Goal: Information Seeking & Learning: Learn about a topic

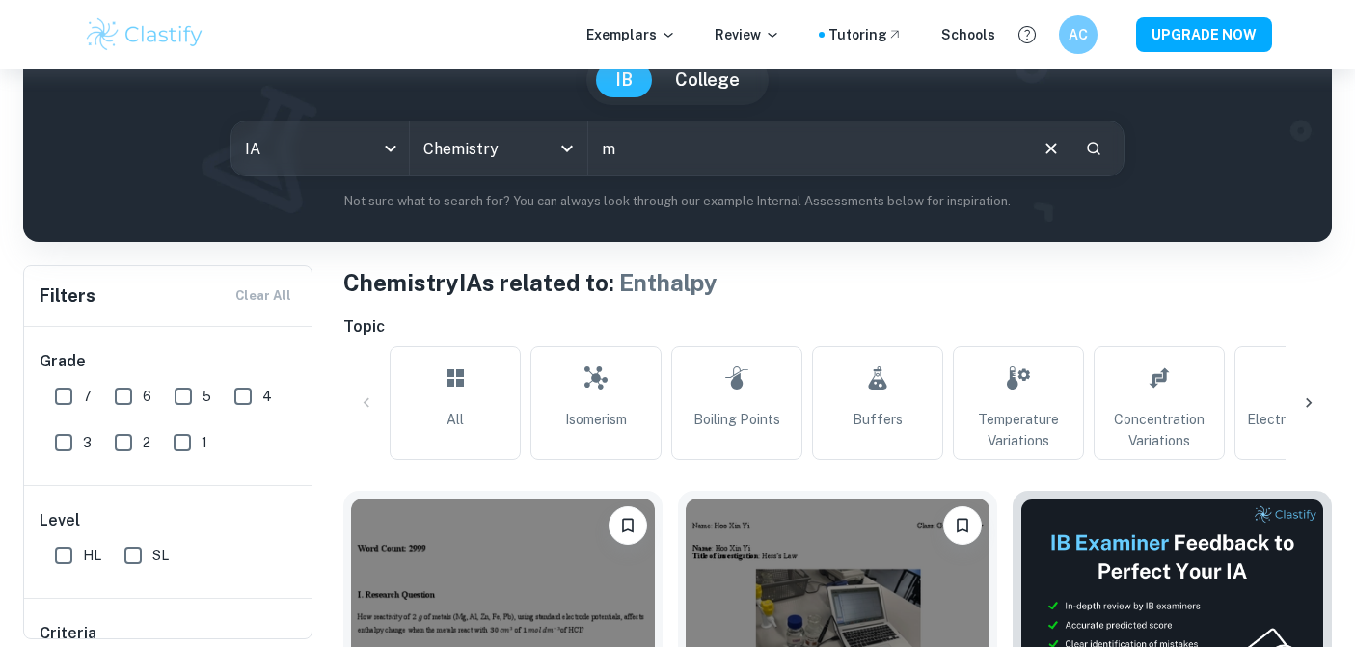
scroll to position [0, 2099]
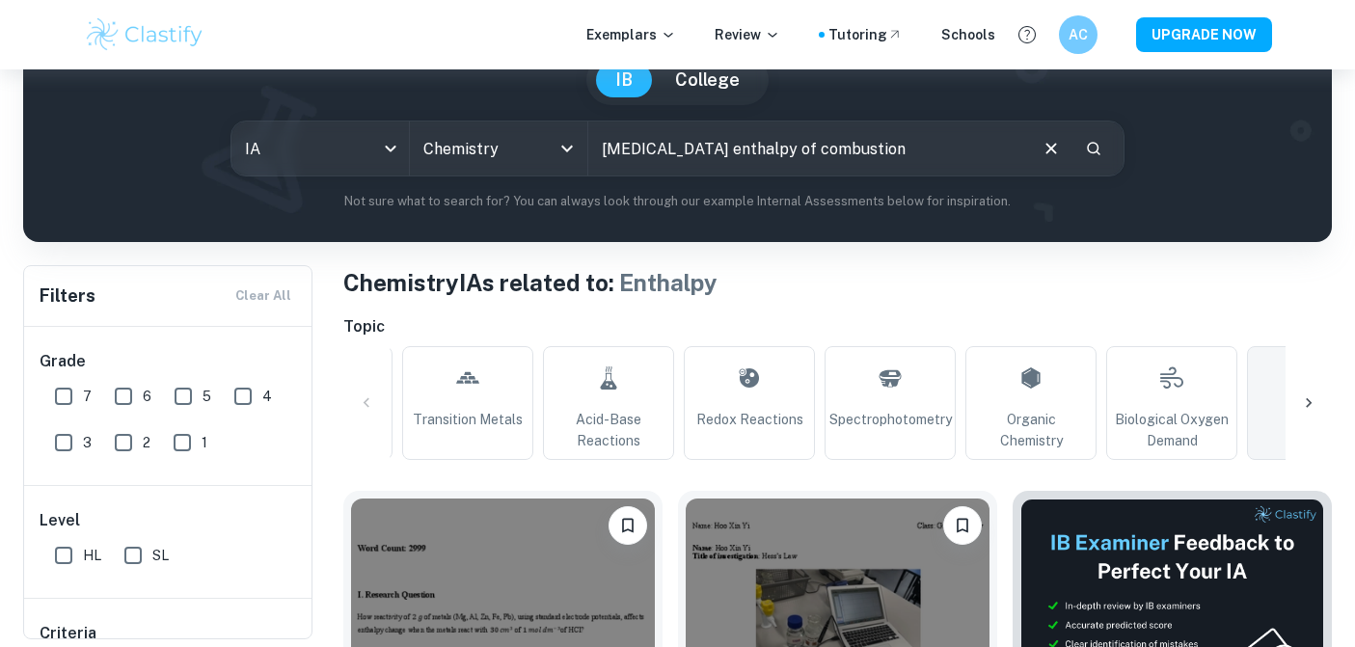
type input "[MEDICAL_DATA] enthalpy of combustion"
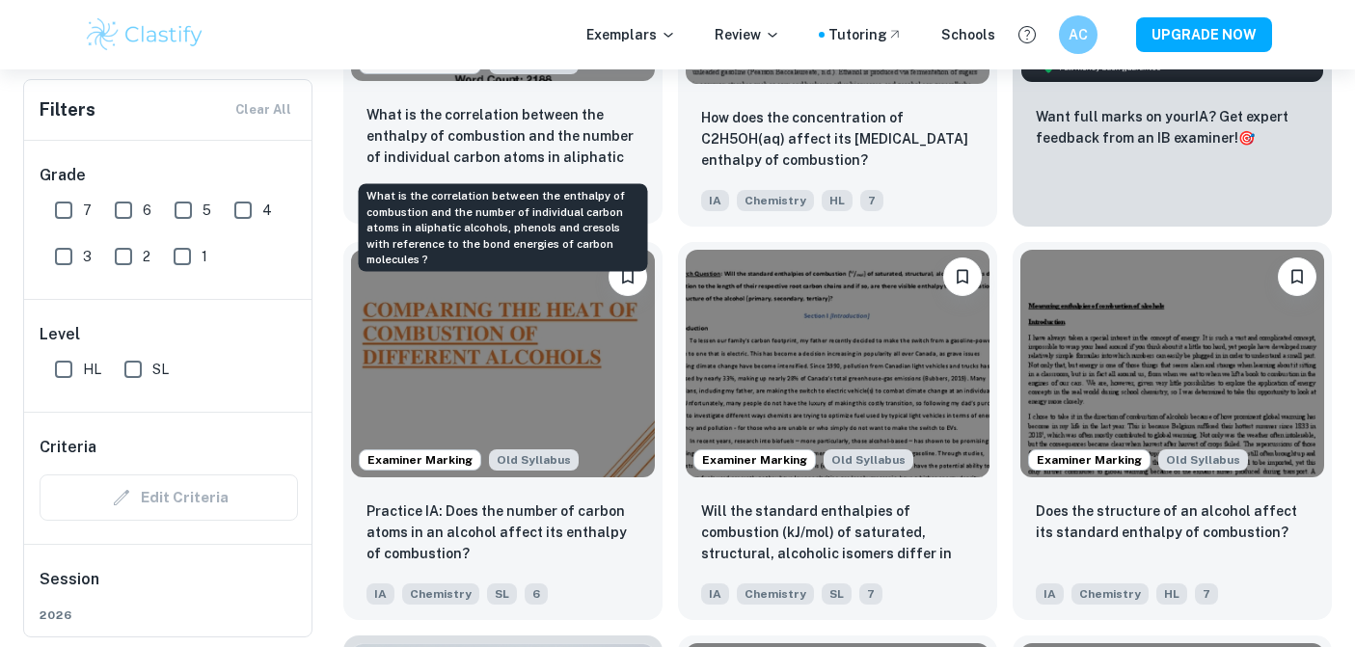
scroll to position [845, 0]
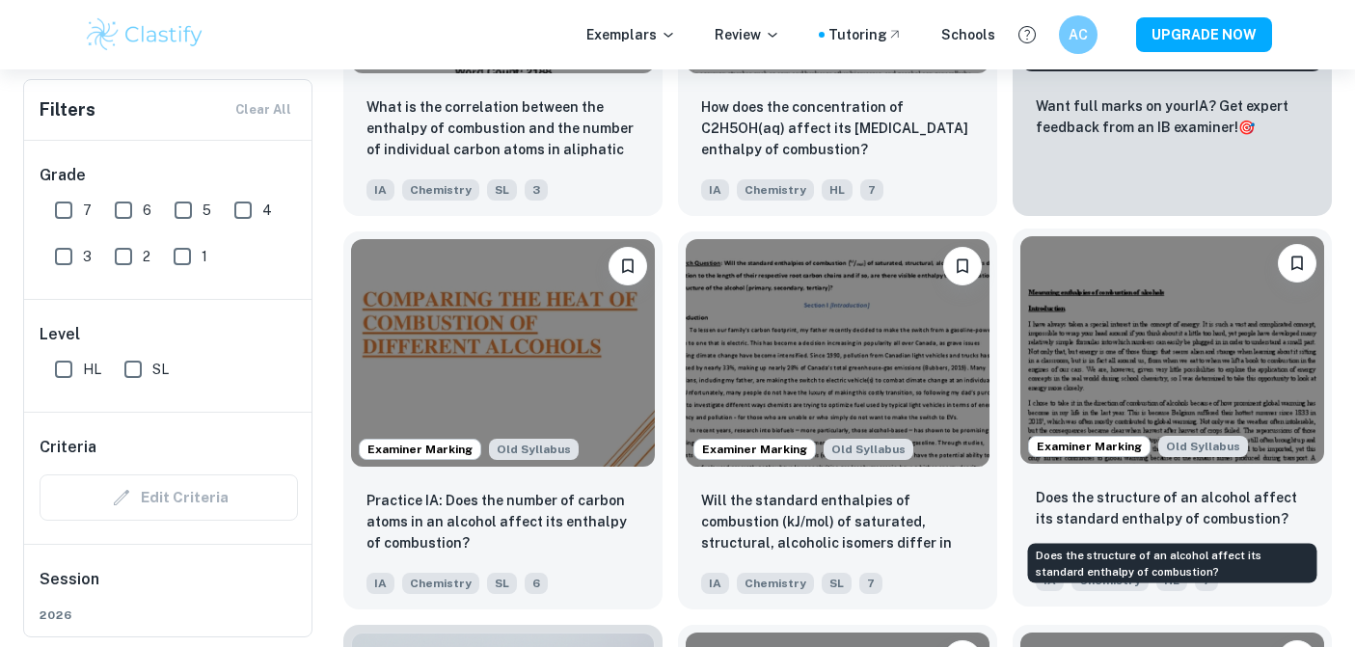
click at [1231, 495] on p "Does the structure of an alcohol affect its standard enthalpy of combustion?" at bounding box center [1171, 508] width 273 height 42
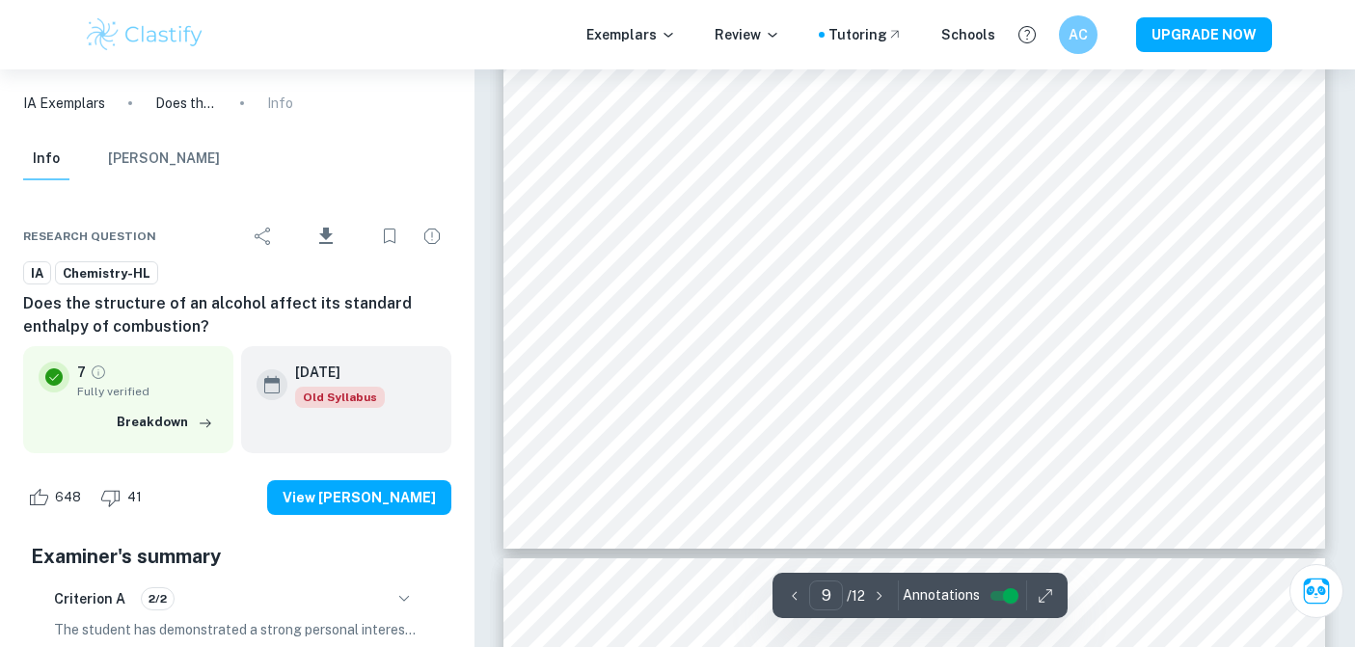
scroll to position [10470, 0]
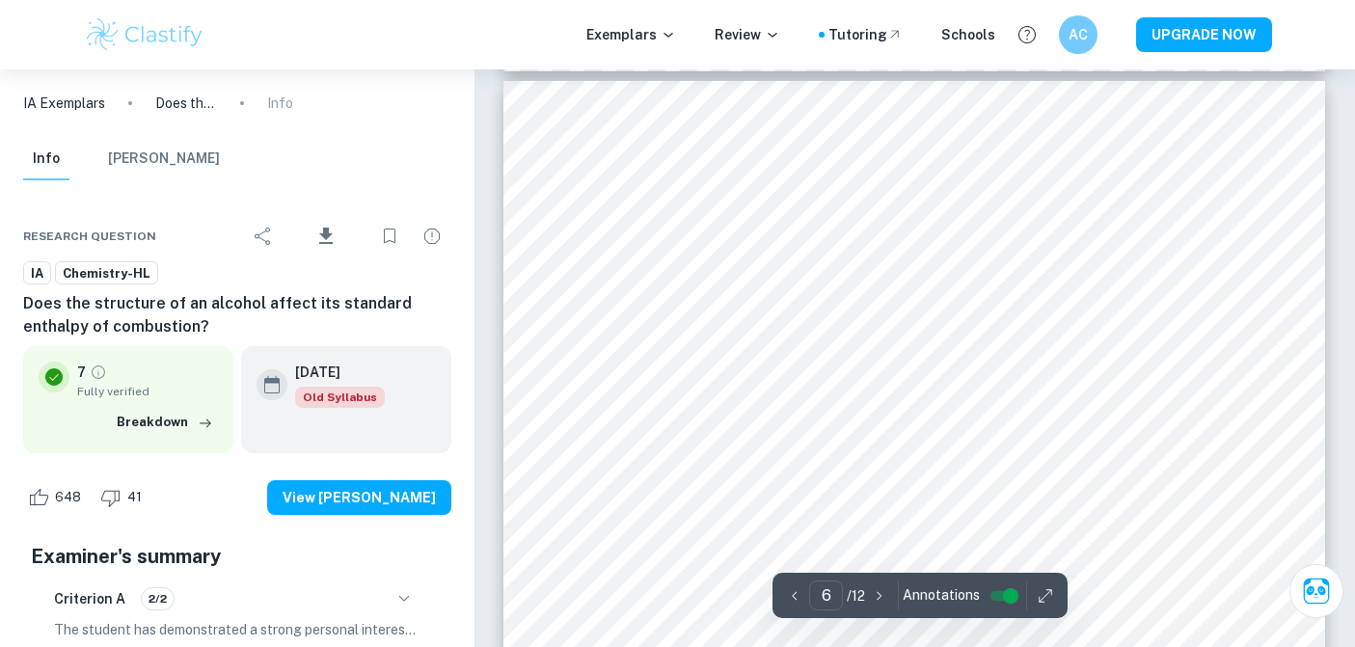
type input "5"
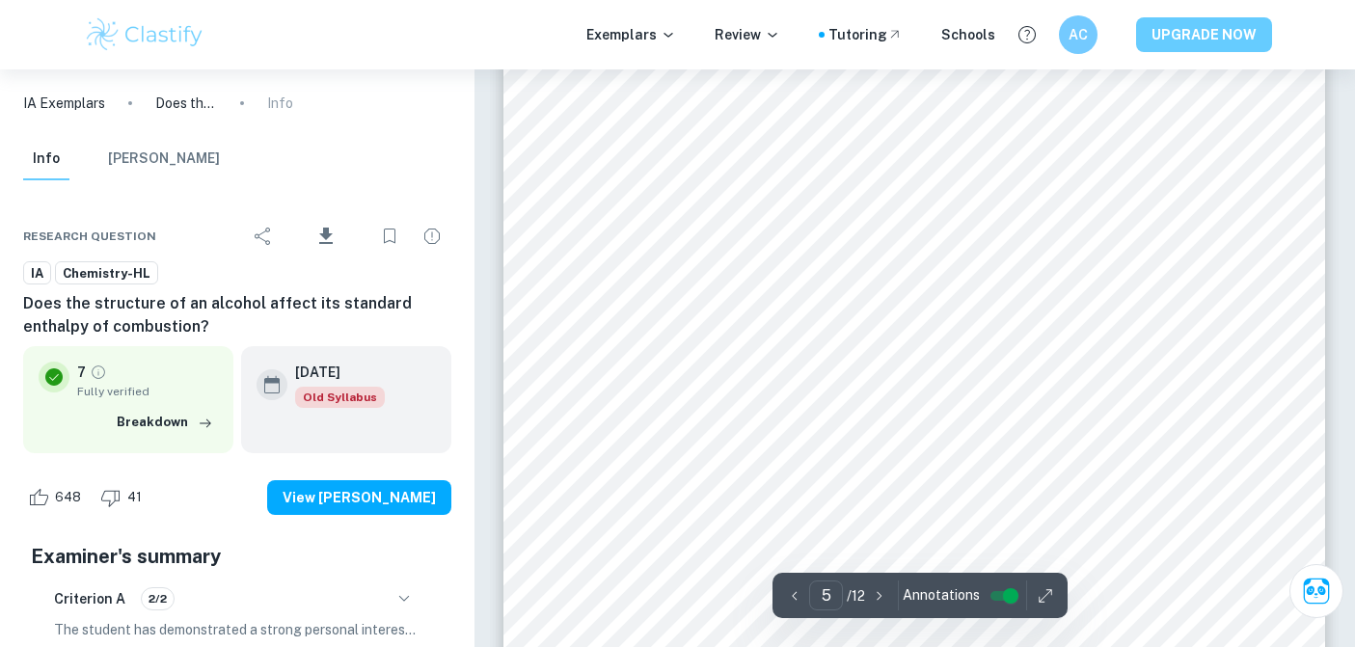
scroll to position [5442, 0]
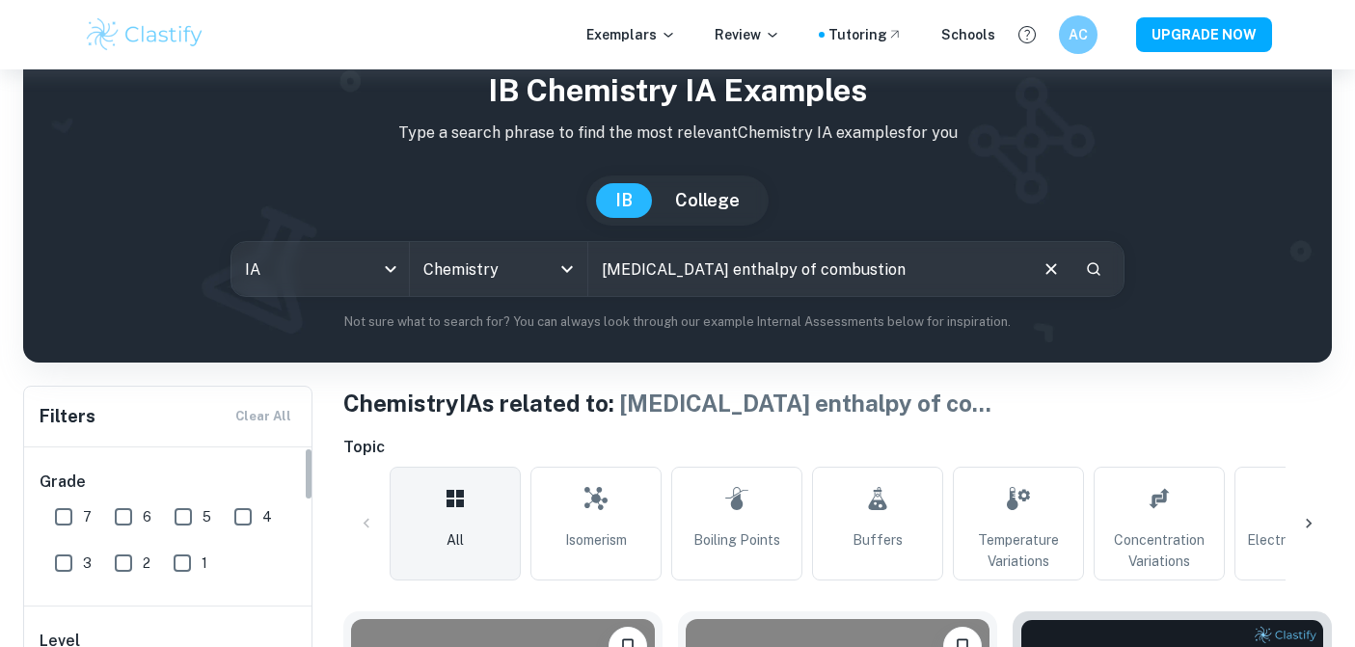
scroll to position [37, 0]
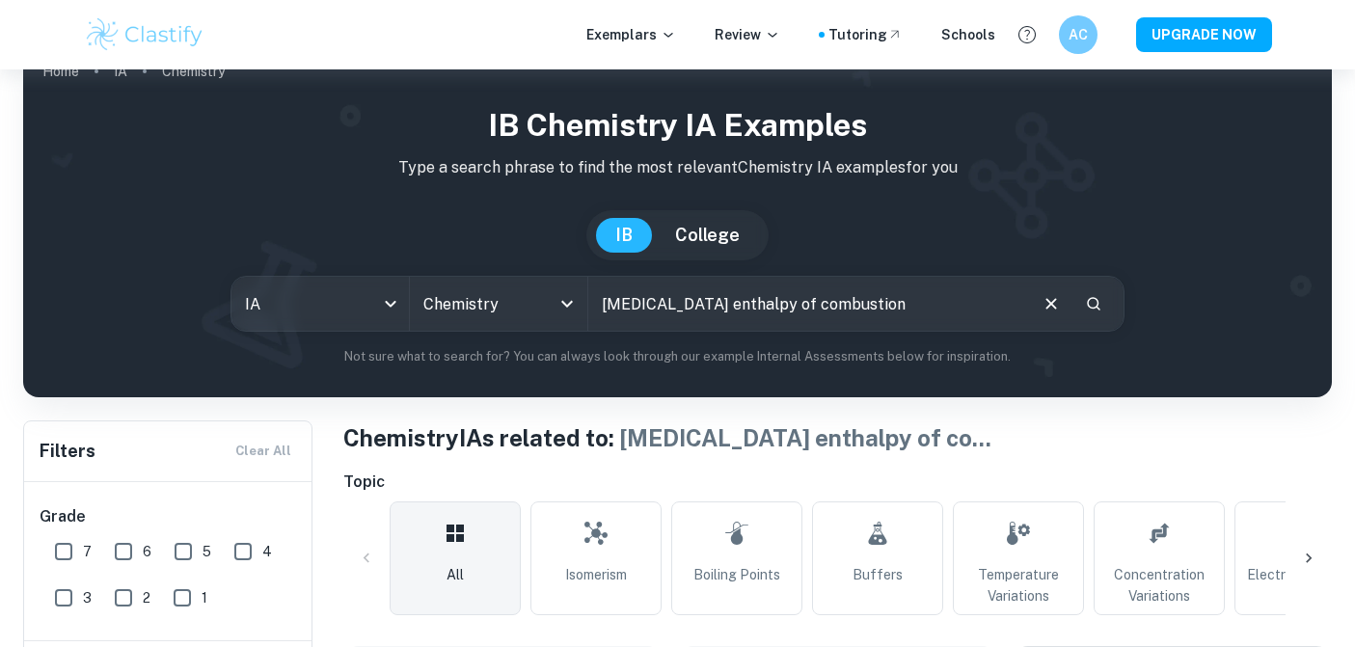
click at [64, 556] on input "7" at bounding box center [63, 551] width 39 height 39
checkbox input "true"
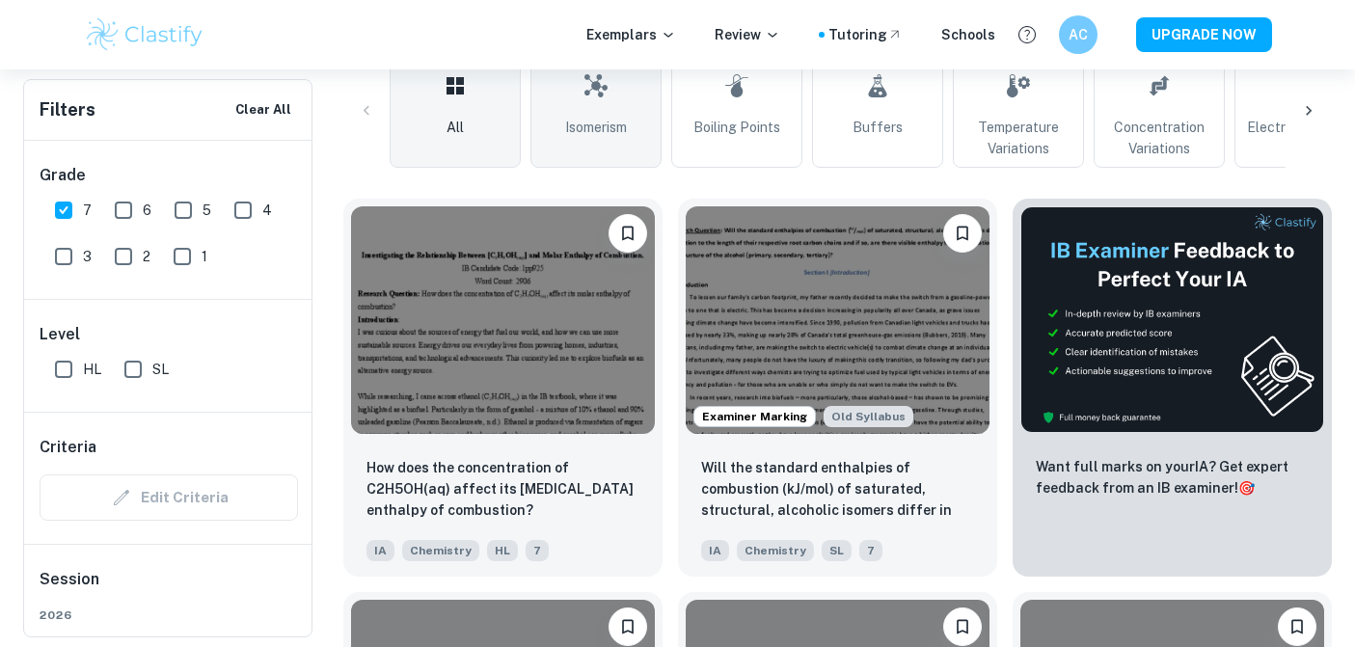
scroll to position [625, 0]
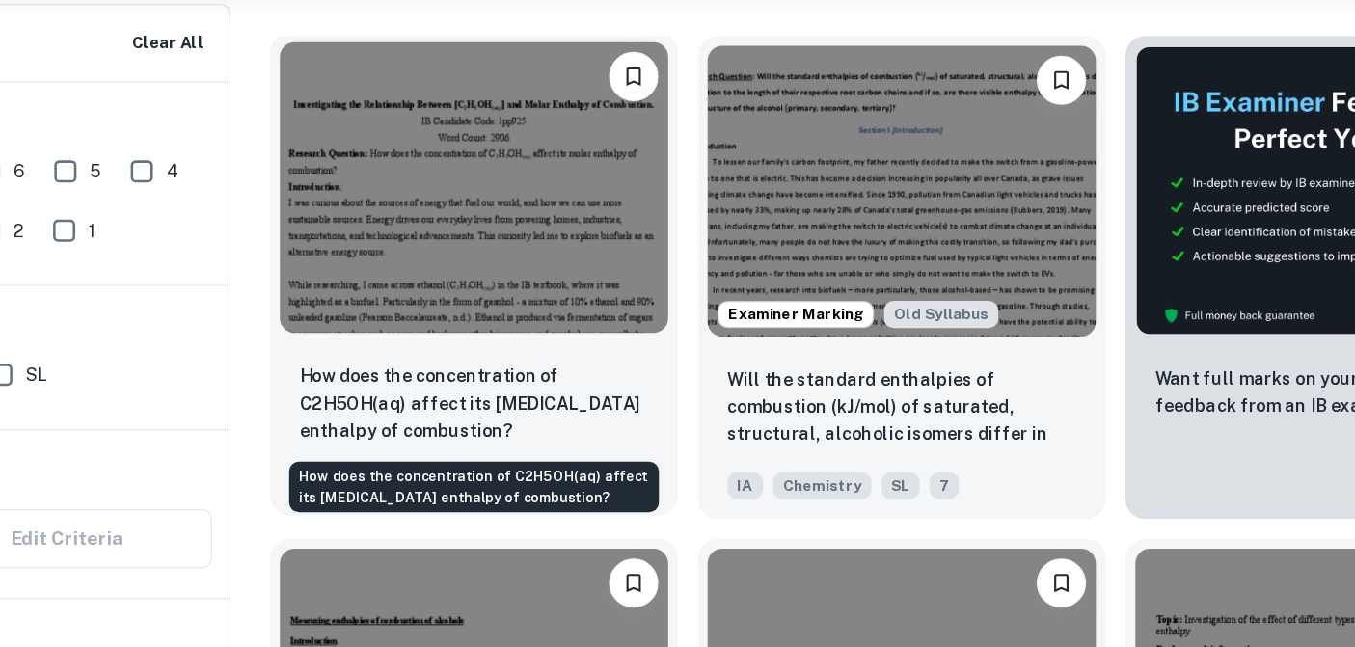
click at [617, 385] on p "How does the concentration of C2H5OH(aq) affect its [MEDICAL_DATA] enthalpy of …" at bounding box center [502, 392] width 273 height 64
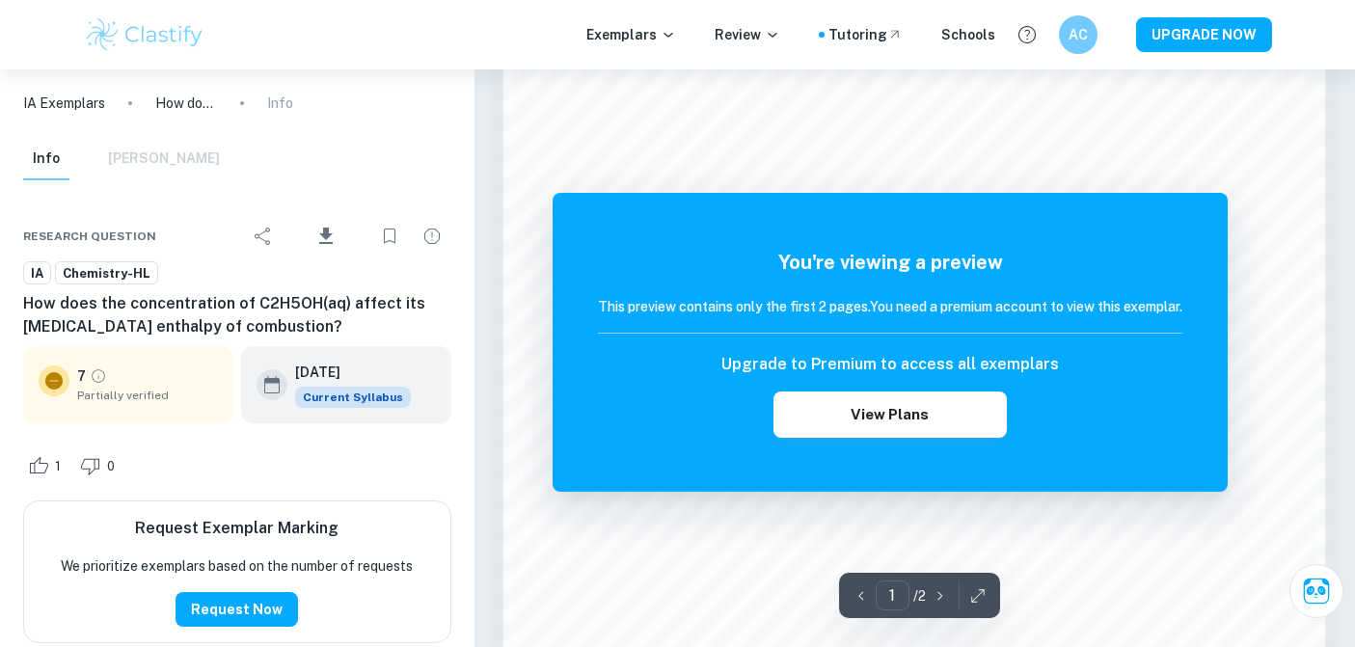
scroll to position [1709, 0]
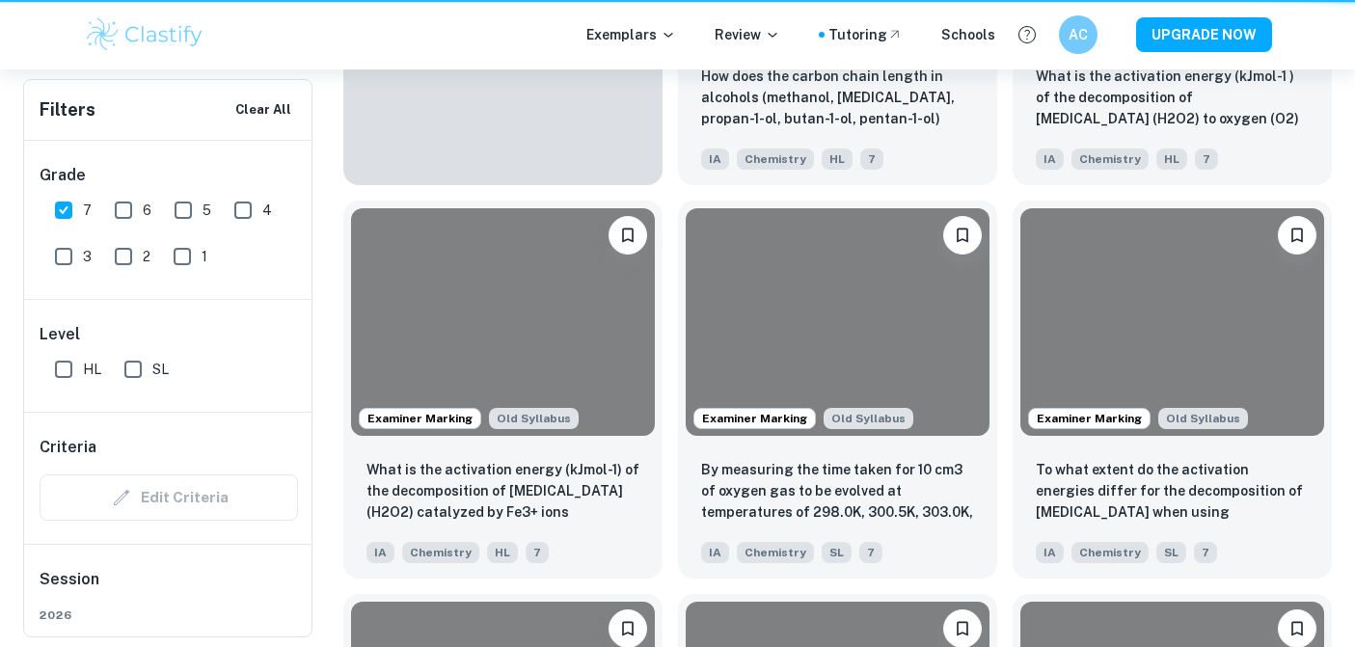
scroll to position [625, 0]
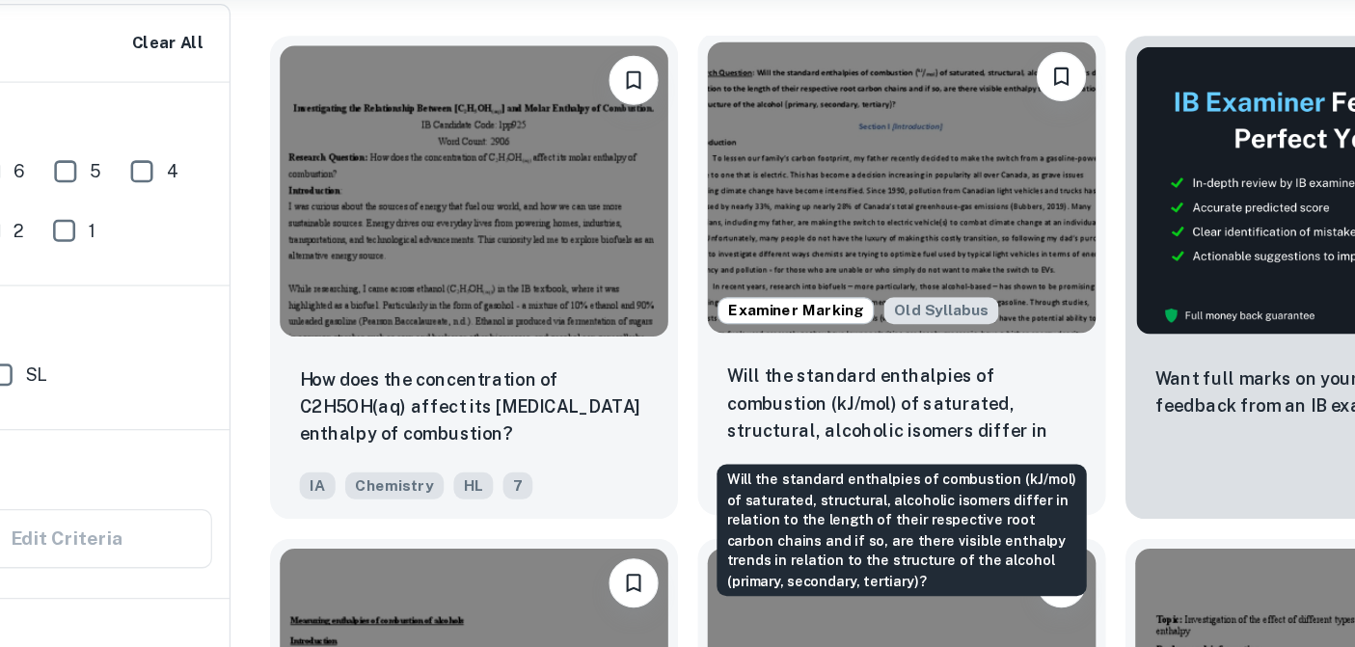
click at [908, 405] on p "Will the standard enthalpies of combustion (kJ/mol) of saturated, structural, a…" at bounding box center [837, 393] width 273 height 66
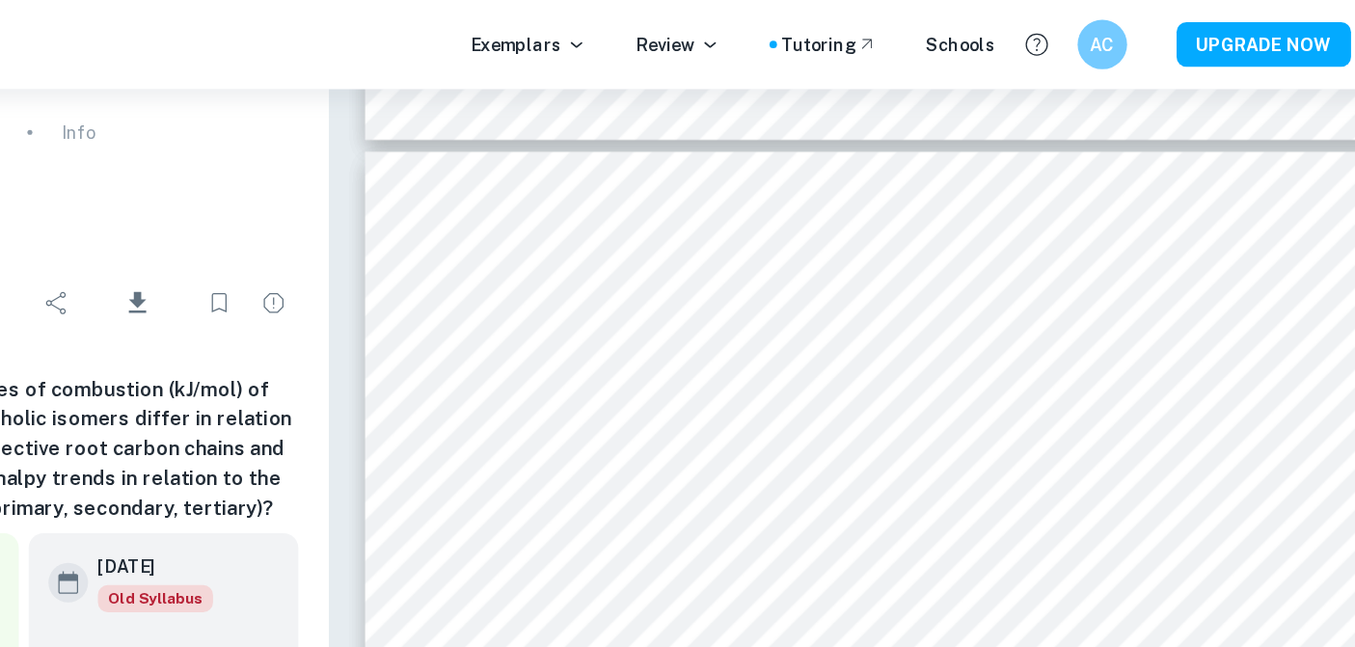
scroll to position [12161, 0]
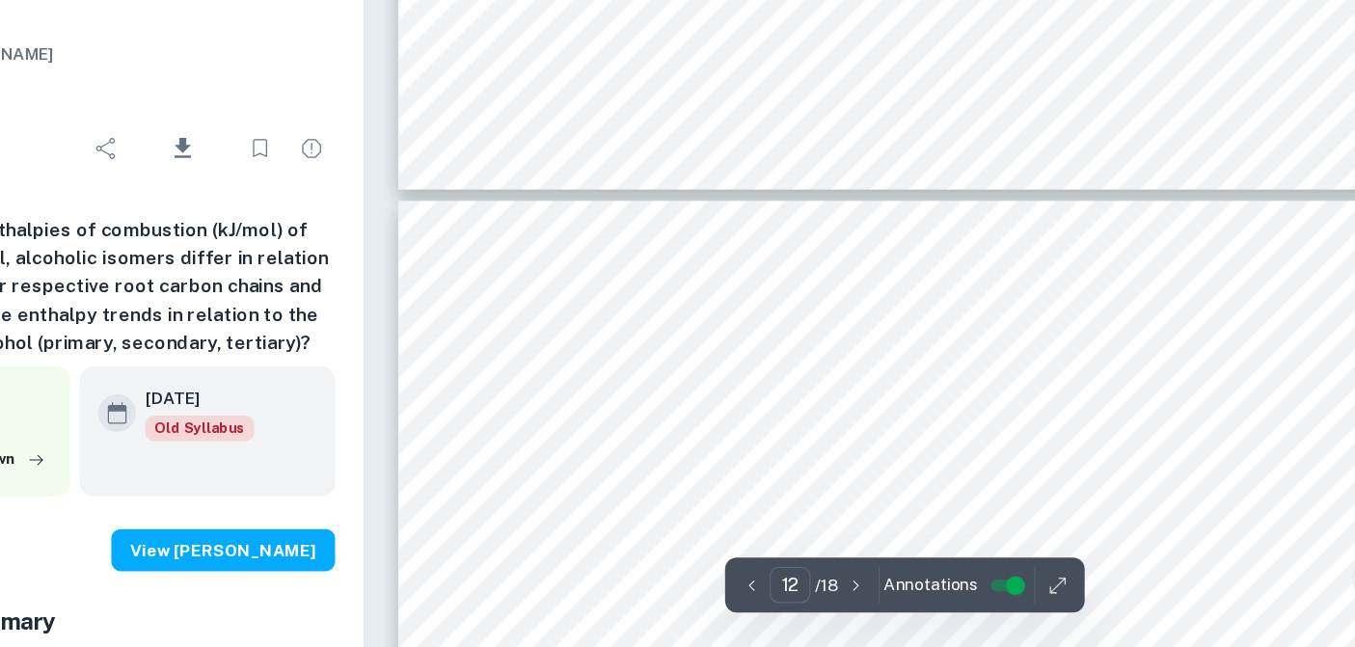
type input "13"
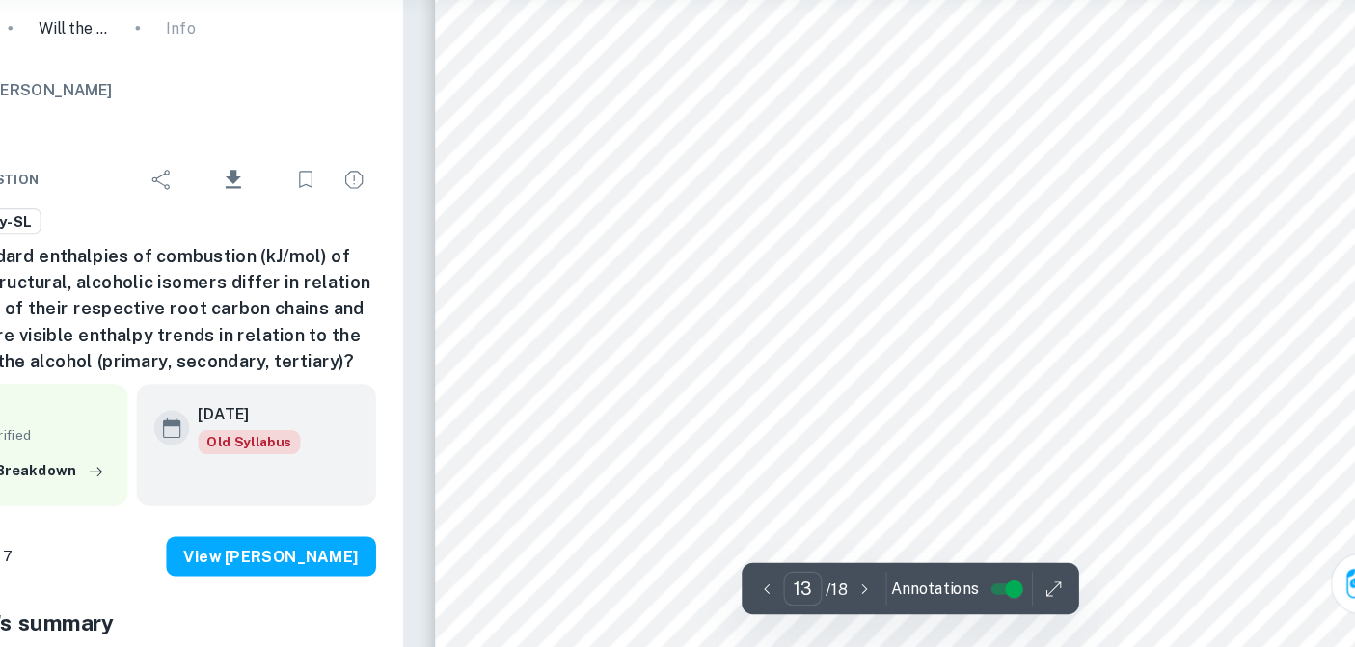
scroll to position [13527, 0]
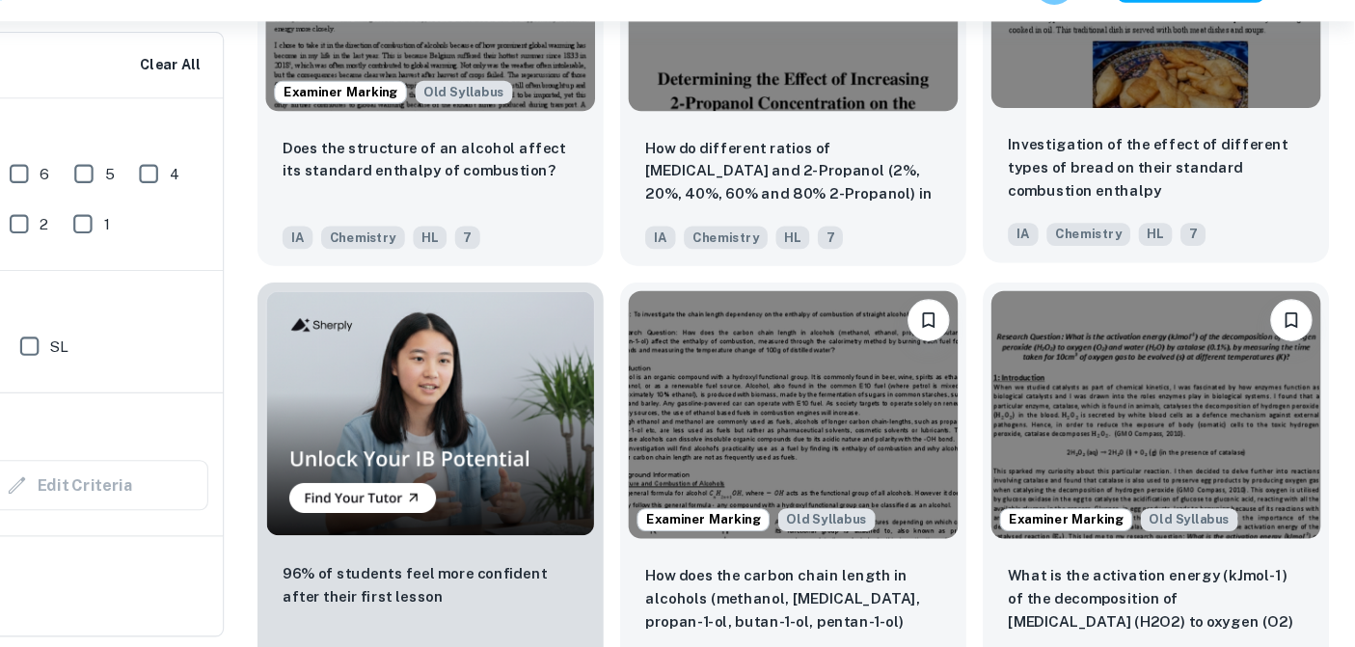
scroll to position [1220, 0]
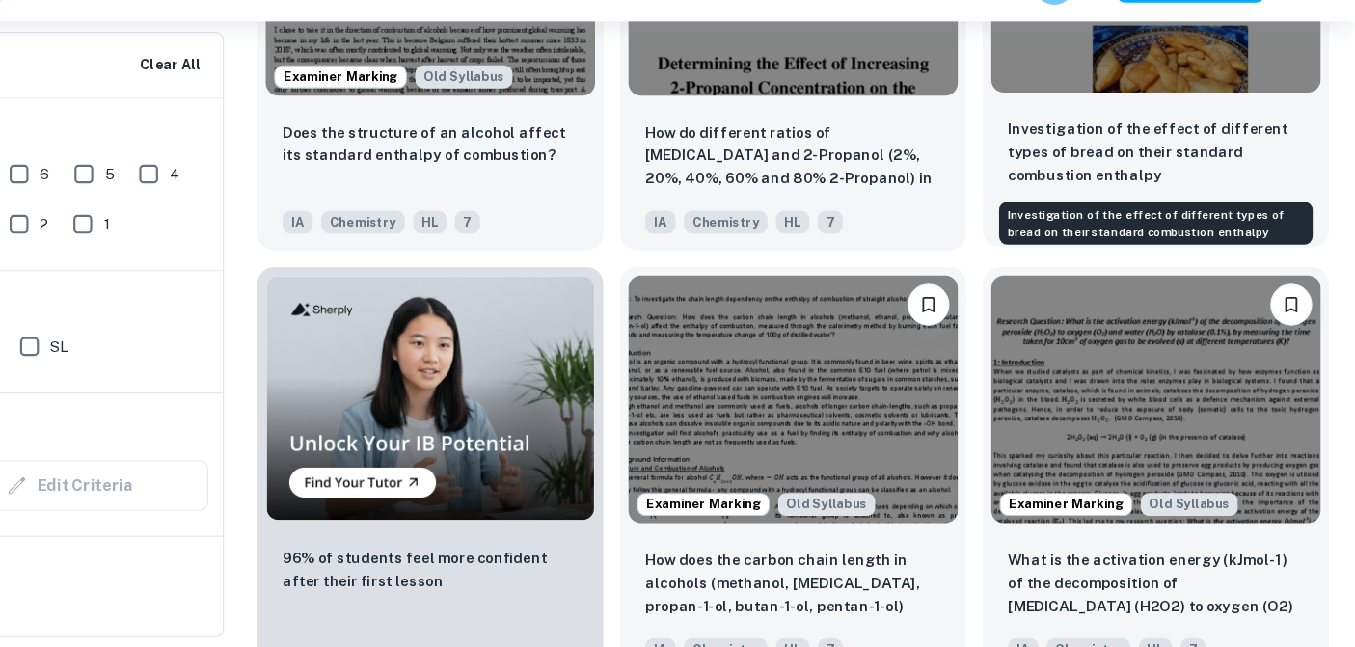
click at [1119, 206] on p "Investigation of the effect of different types of bread on their standard combu…" at bounding box center [1171, 190] width 273 height 64
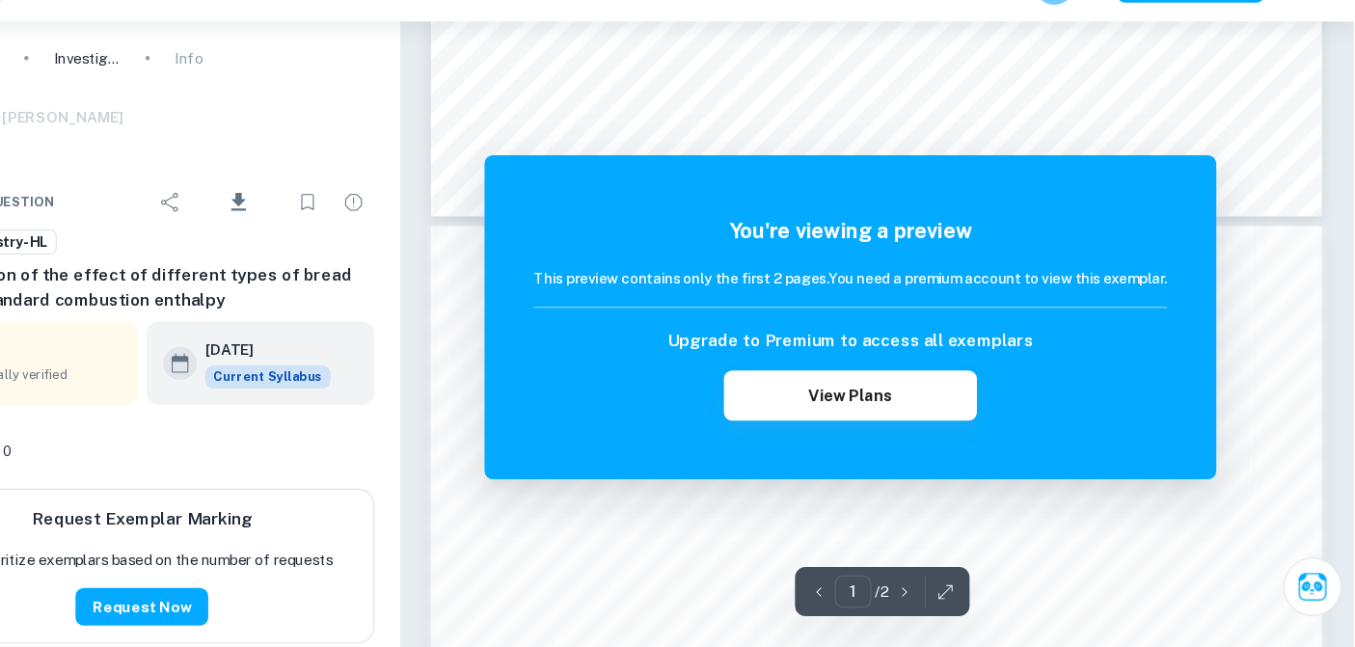
scroll to position [1908, 0]
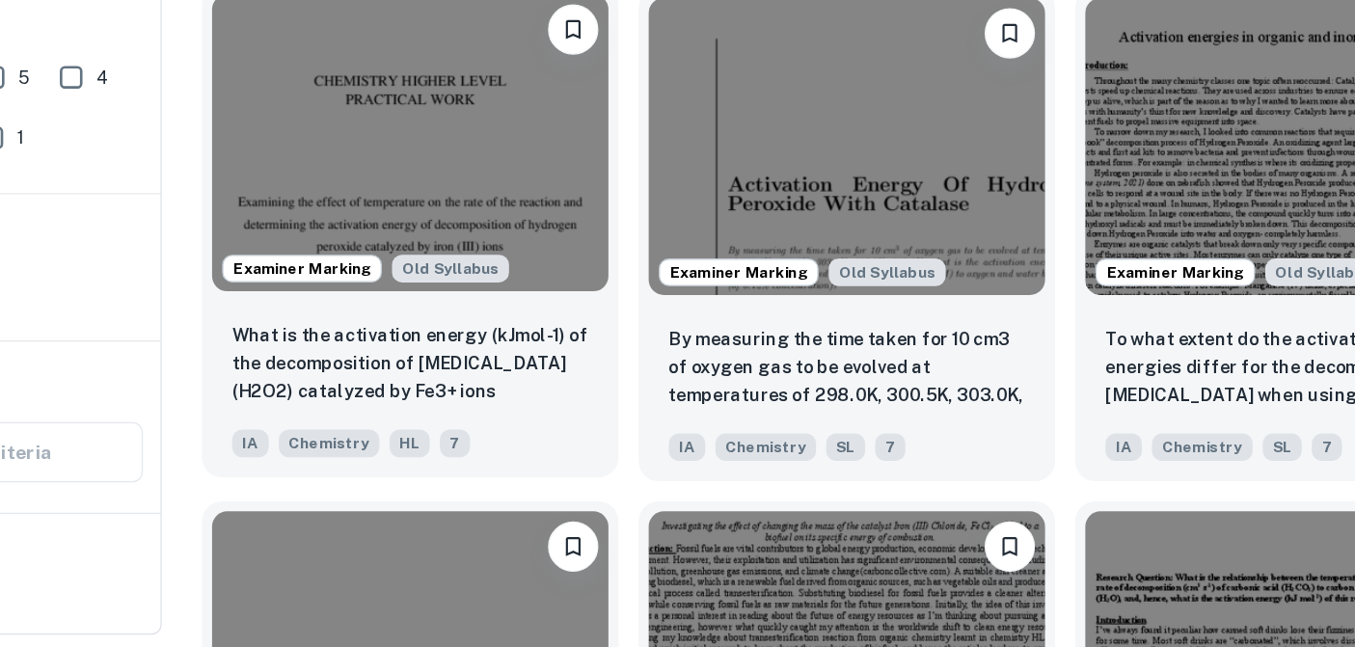
scroll to position [1810, 0]
